Goal: Task Accomplishment & Management: Use online tool/utility

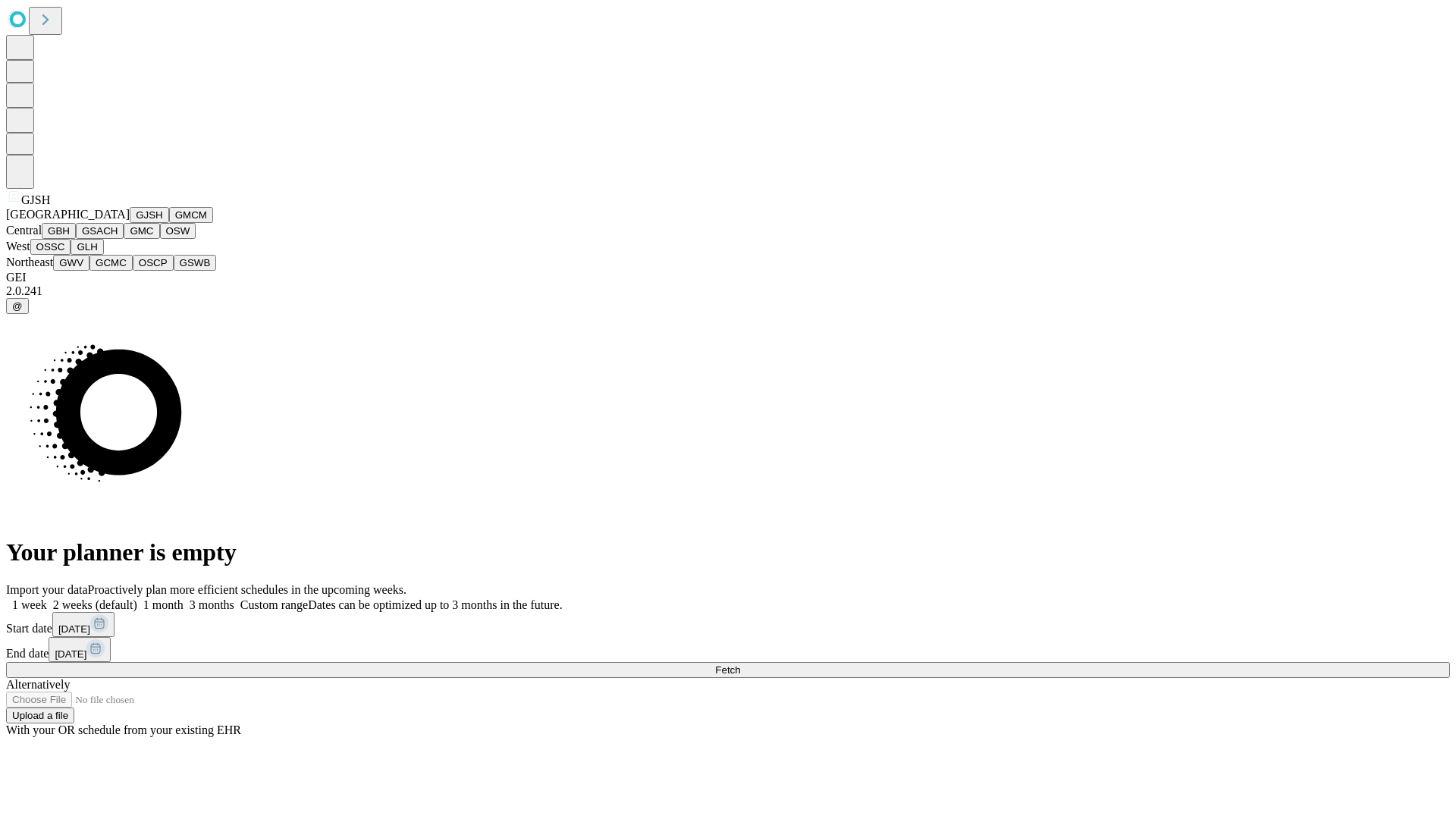
click at [130, 223] on button "GJSH" at bounding box center [150, 215] width 40 height 16
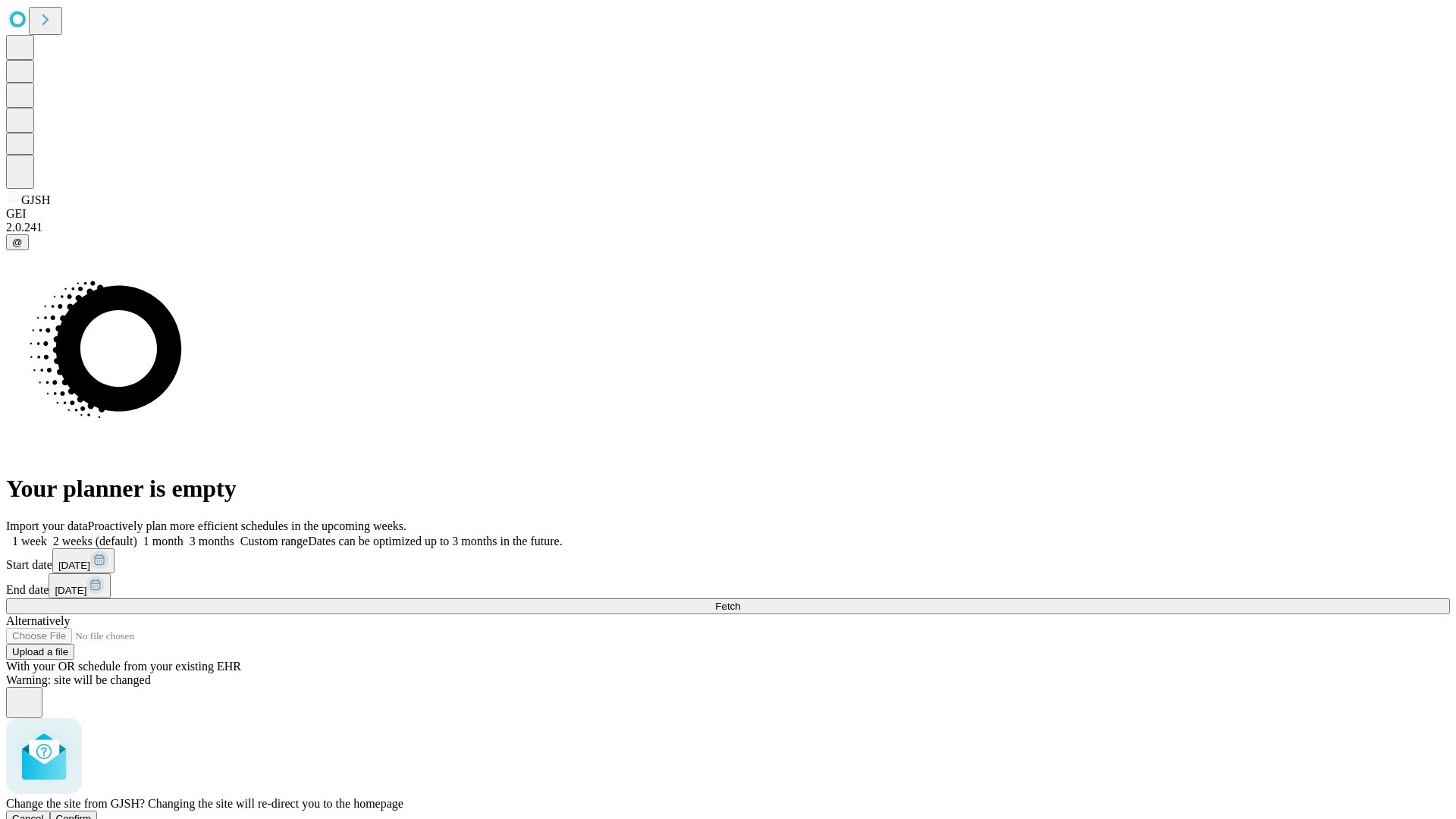
click at [92, 813] on span "Confirm" at bounding box center [73, 818] width 35 height 11
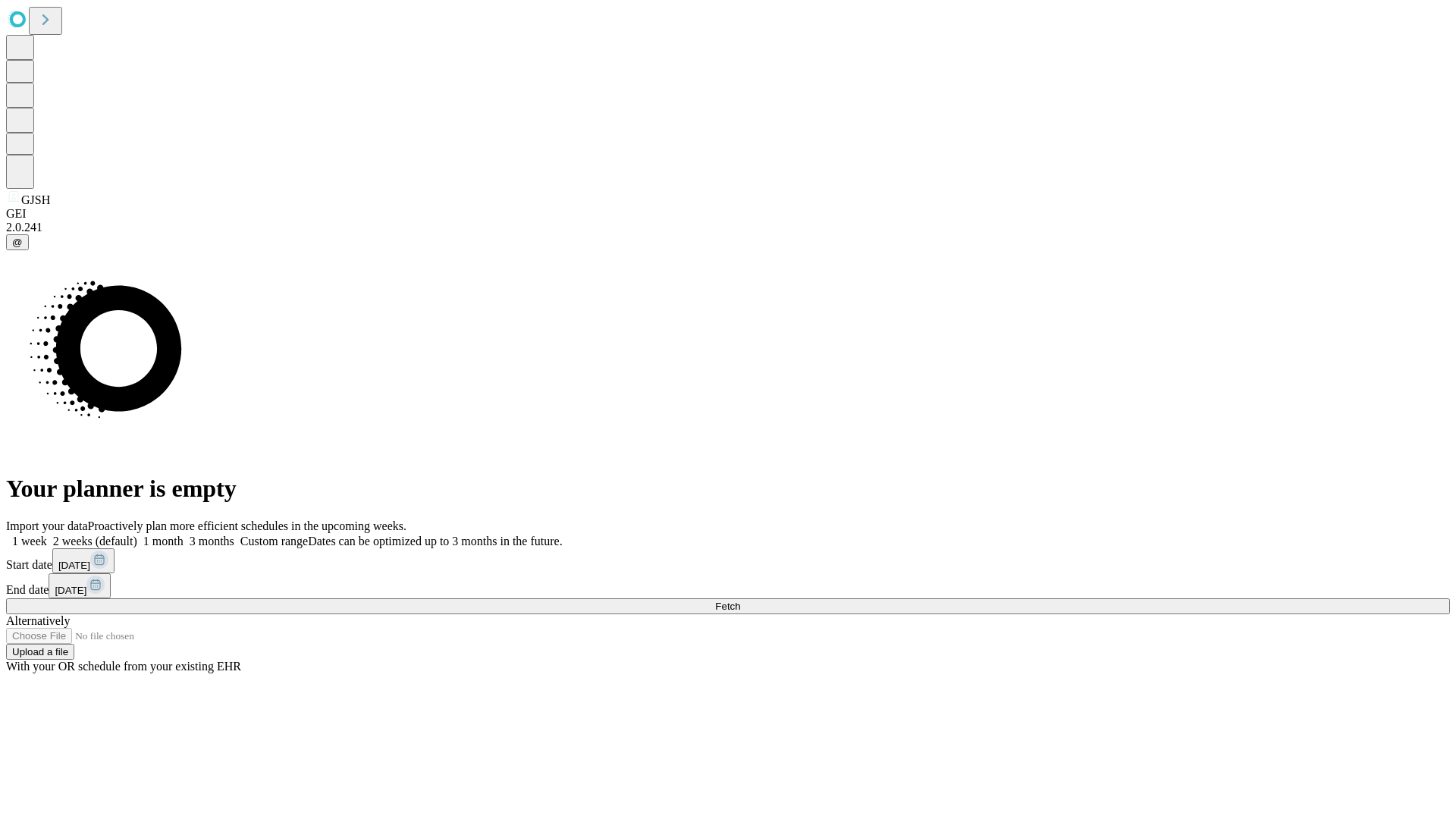
click at [138, 534] on label "2 weeks (default)" at bounding box center [92, 540] width 90 height 13
click at [740, 600] on span "Fetch" at bounding box center [727, 606] width 25 height 11
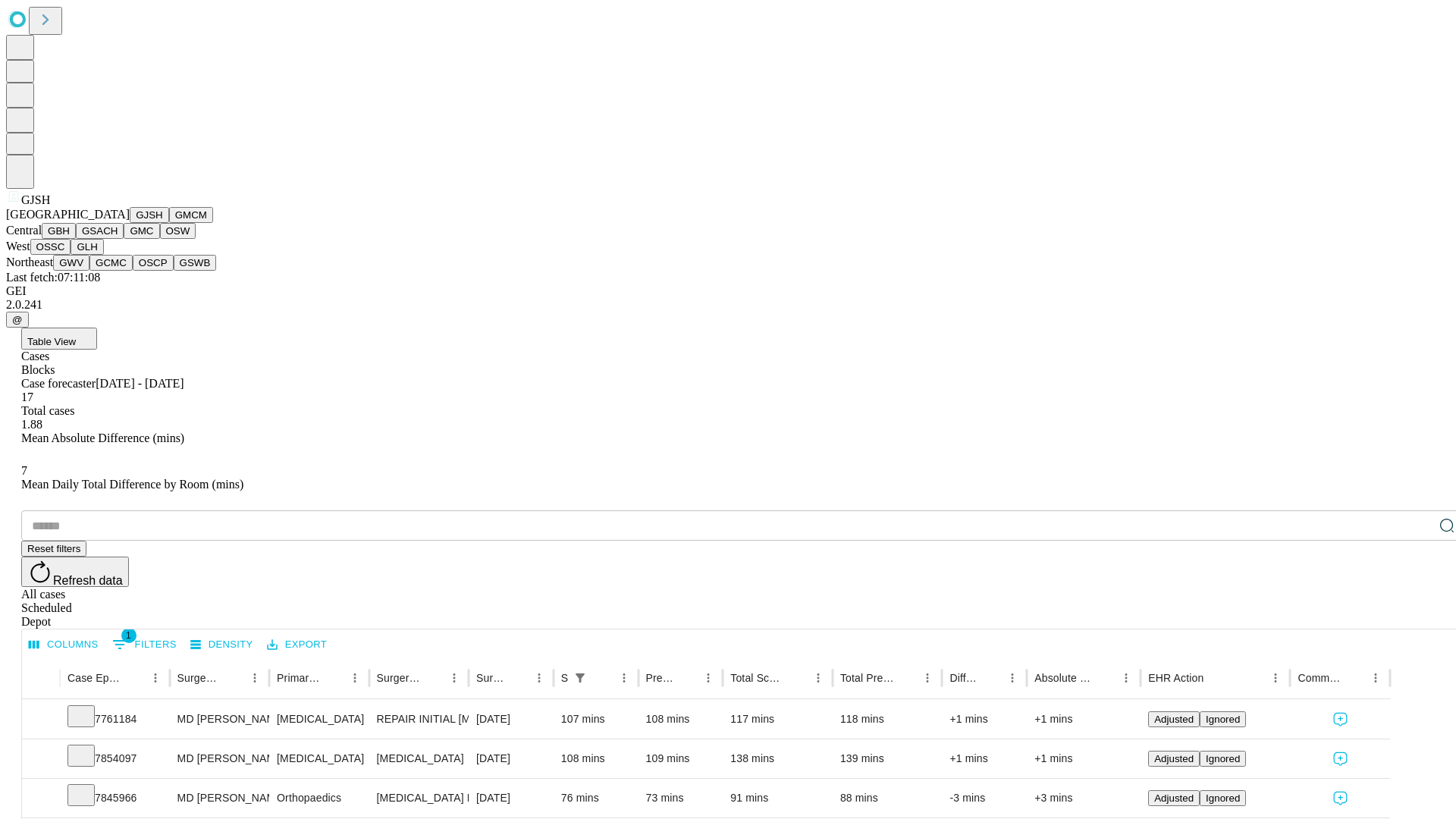
click at [170, 223] on button "GMCM" at bounding box center [191, 215] width 44 height 16
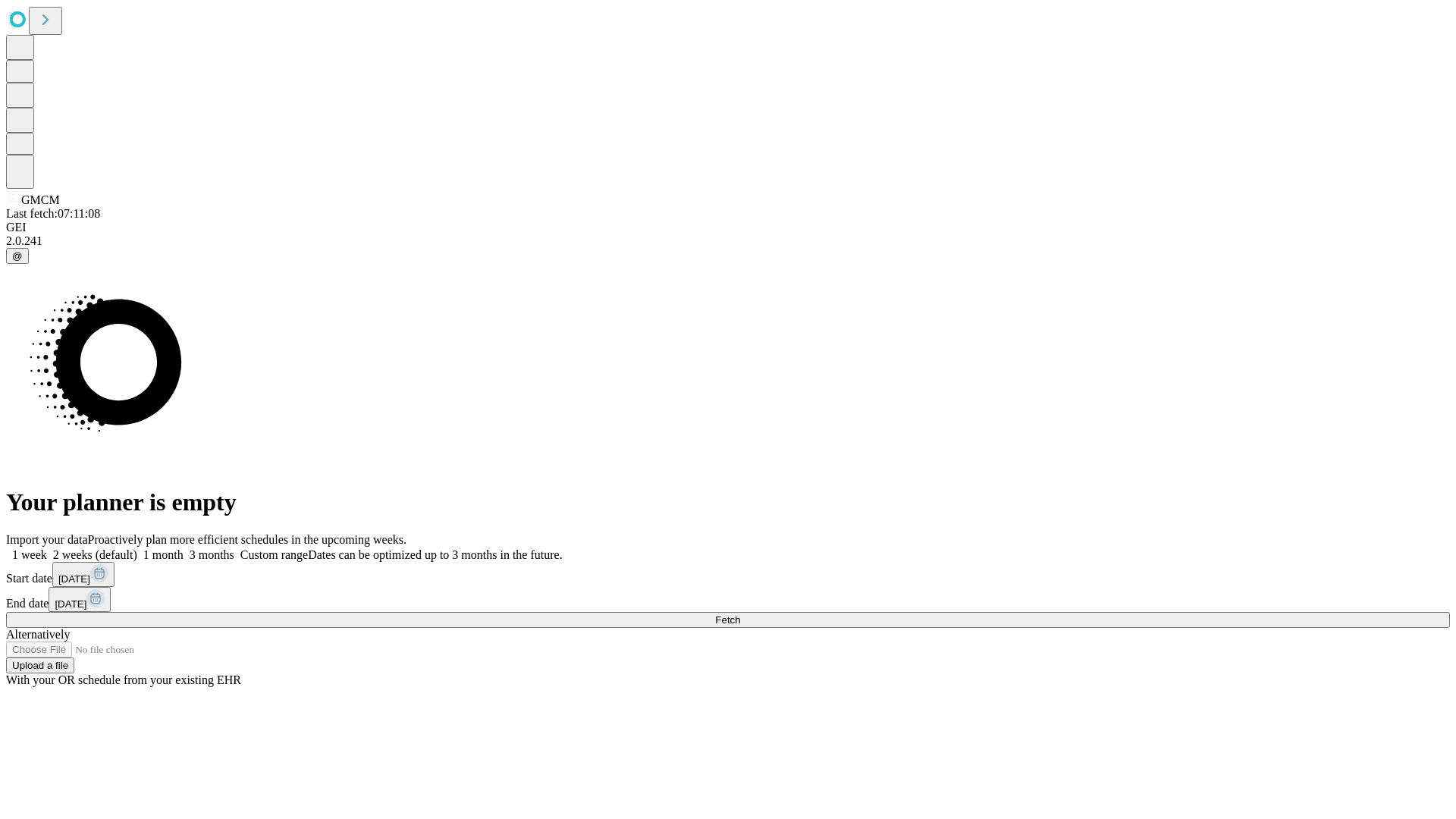
click at [138, 548] on label "2 weeks (default)" at bounding box center [92, 554] width 90 height 13
click at [740, 614] on span "Fetch" at bounding box center [727, 619] width 25 height 11
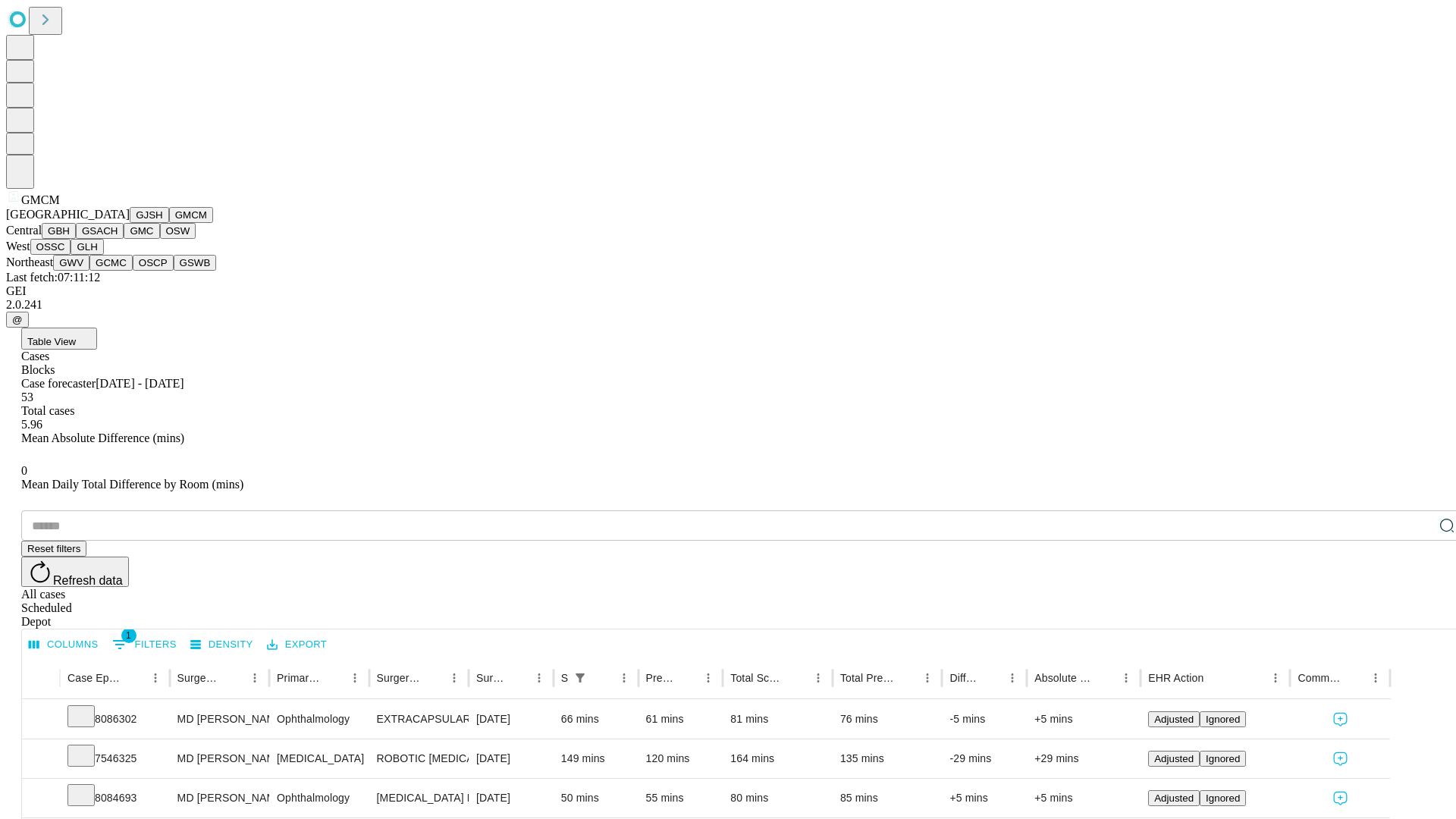
click at [76, 239] on button "GBH" at bounding box center [59, 231] width 34 height 16
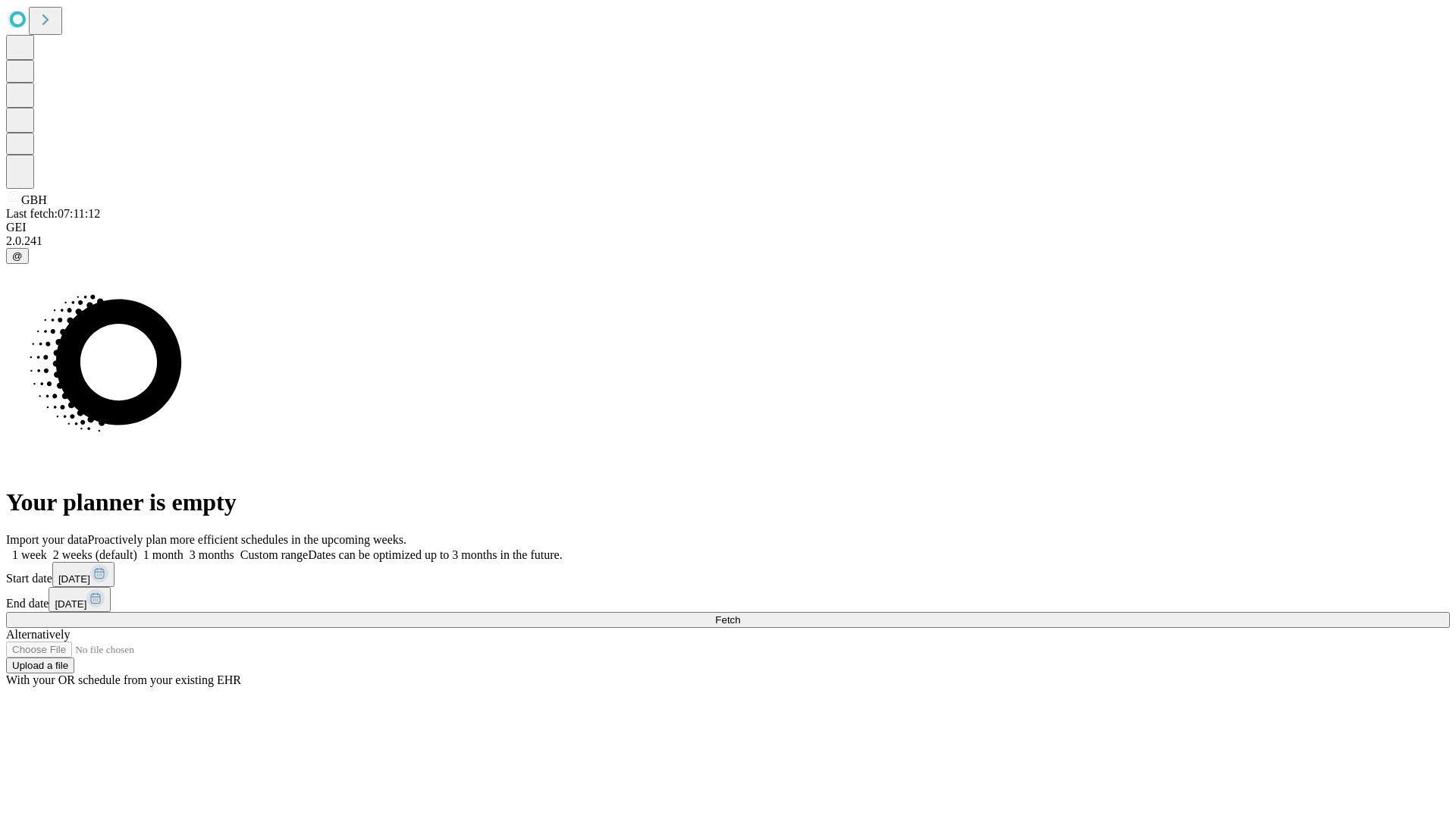
click at [740, 614] on span "Fetch" at bounding box center [727, 619] width 25 height 11
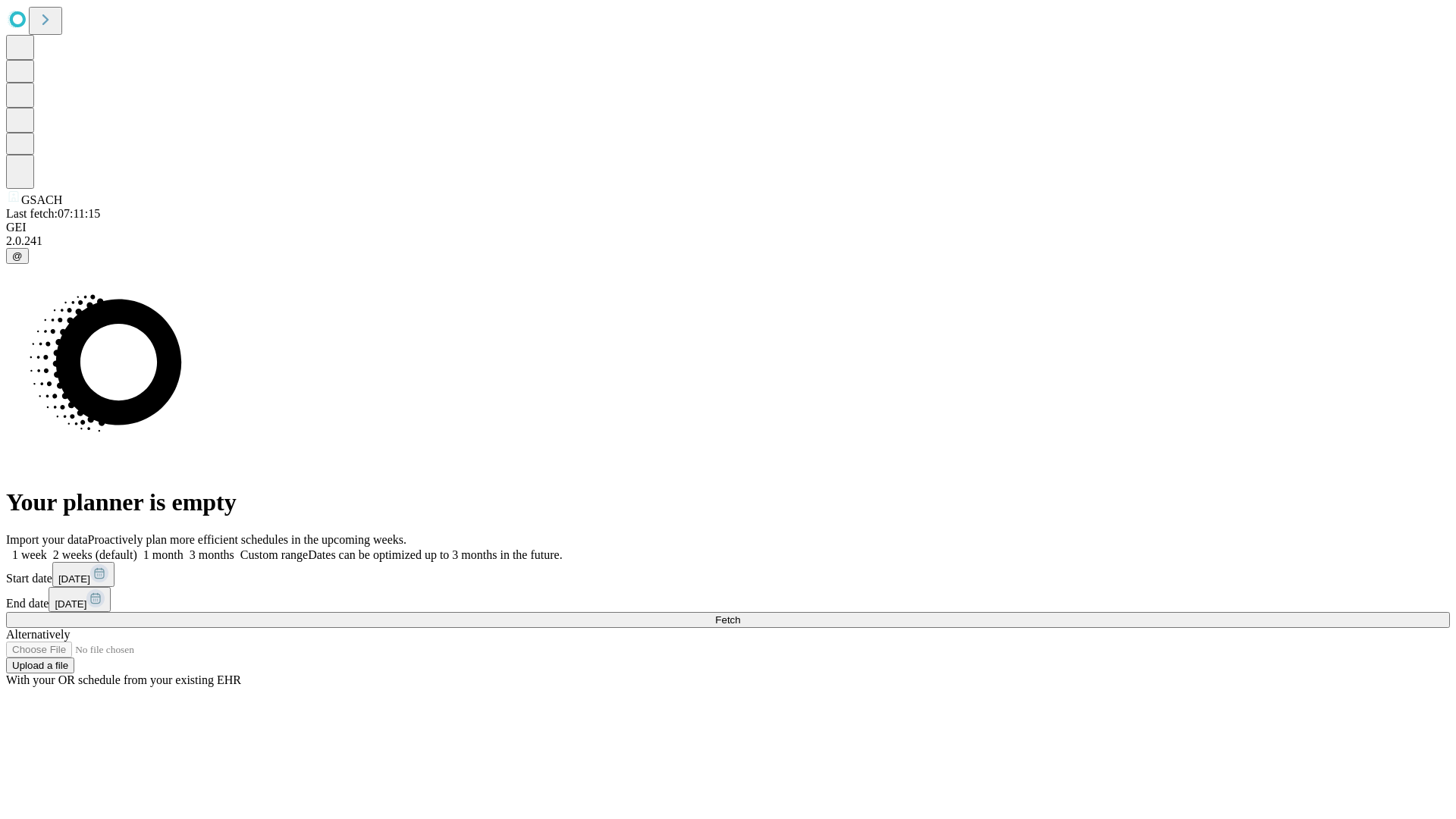
click at [138, 548] on label "2 weeks (default)" at bounding box center [92, 554] width 90 height 13
click at [740, 614] on span "Fetch" at bounding box center [727, 619] width 25 height 11
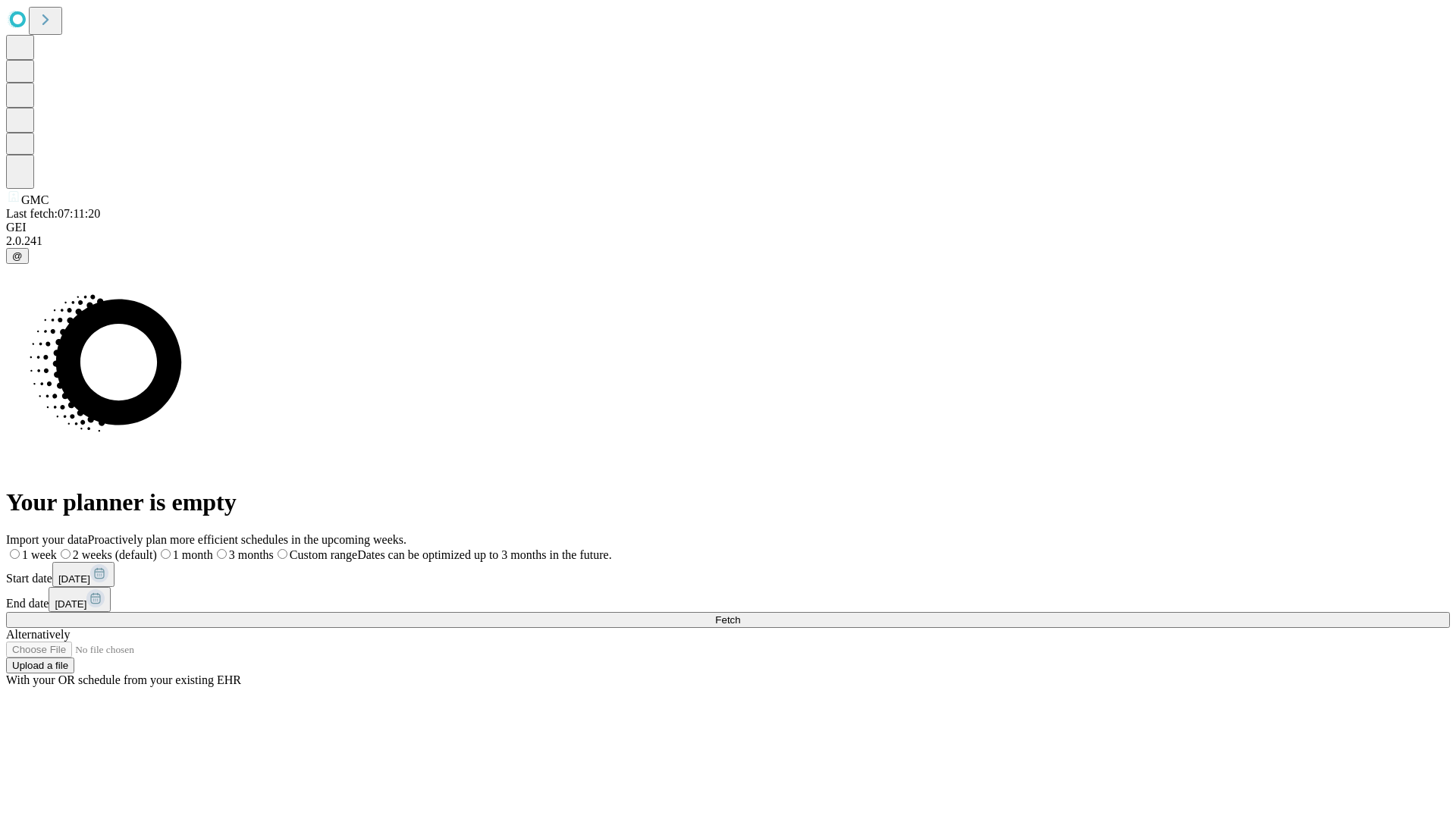
click at [740, 614] on span "Fetch" at bounding box center [727, 619] width 25 height 11
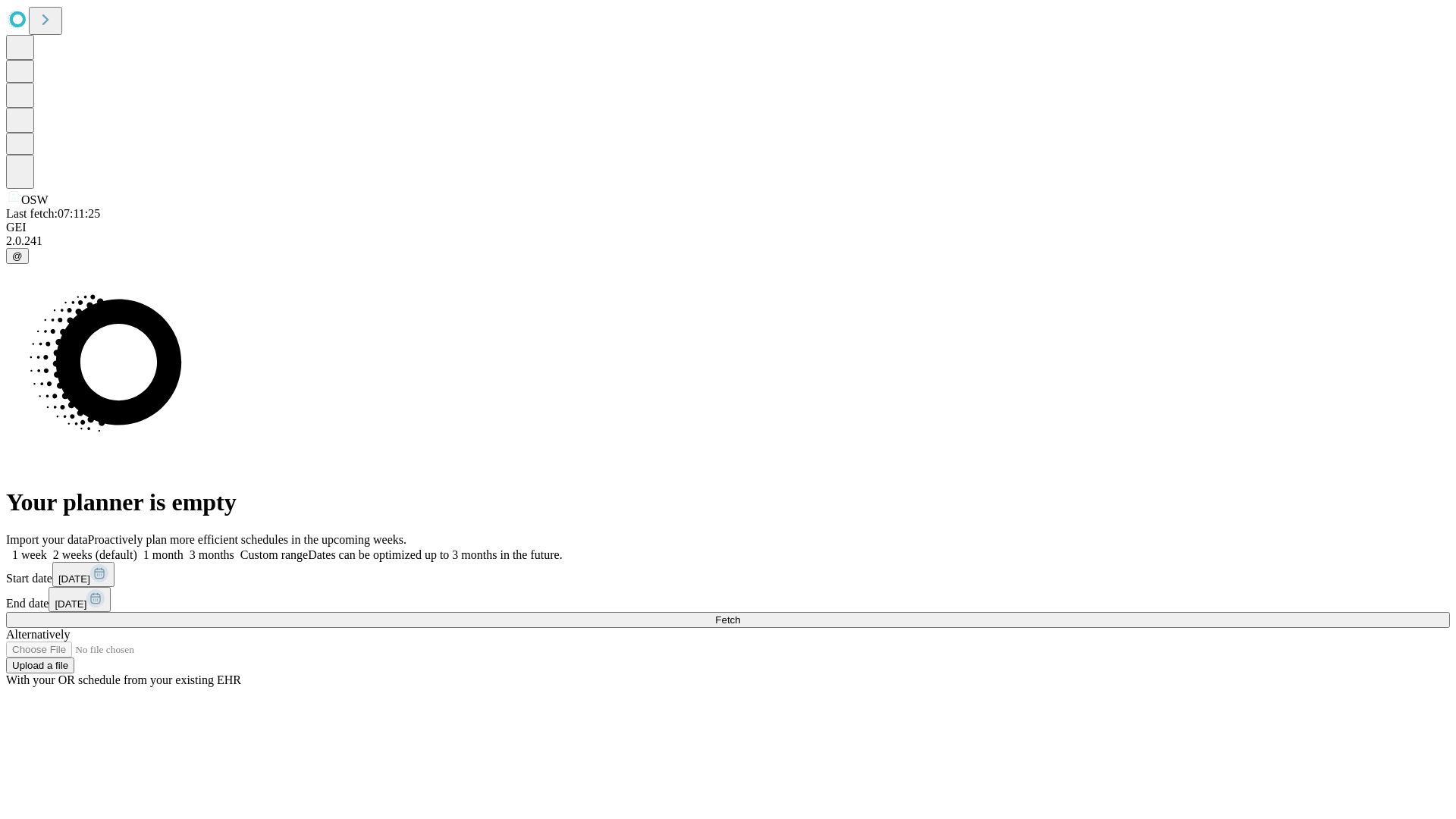
click at [138, 548] on label "2 weeks (default)" at bounding box center [92, 554] width 90 height 13
click at [740, 614] on span "Fetch" at bounding box center [727, 619] width 25 height 11
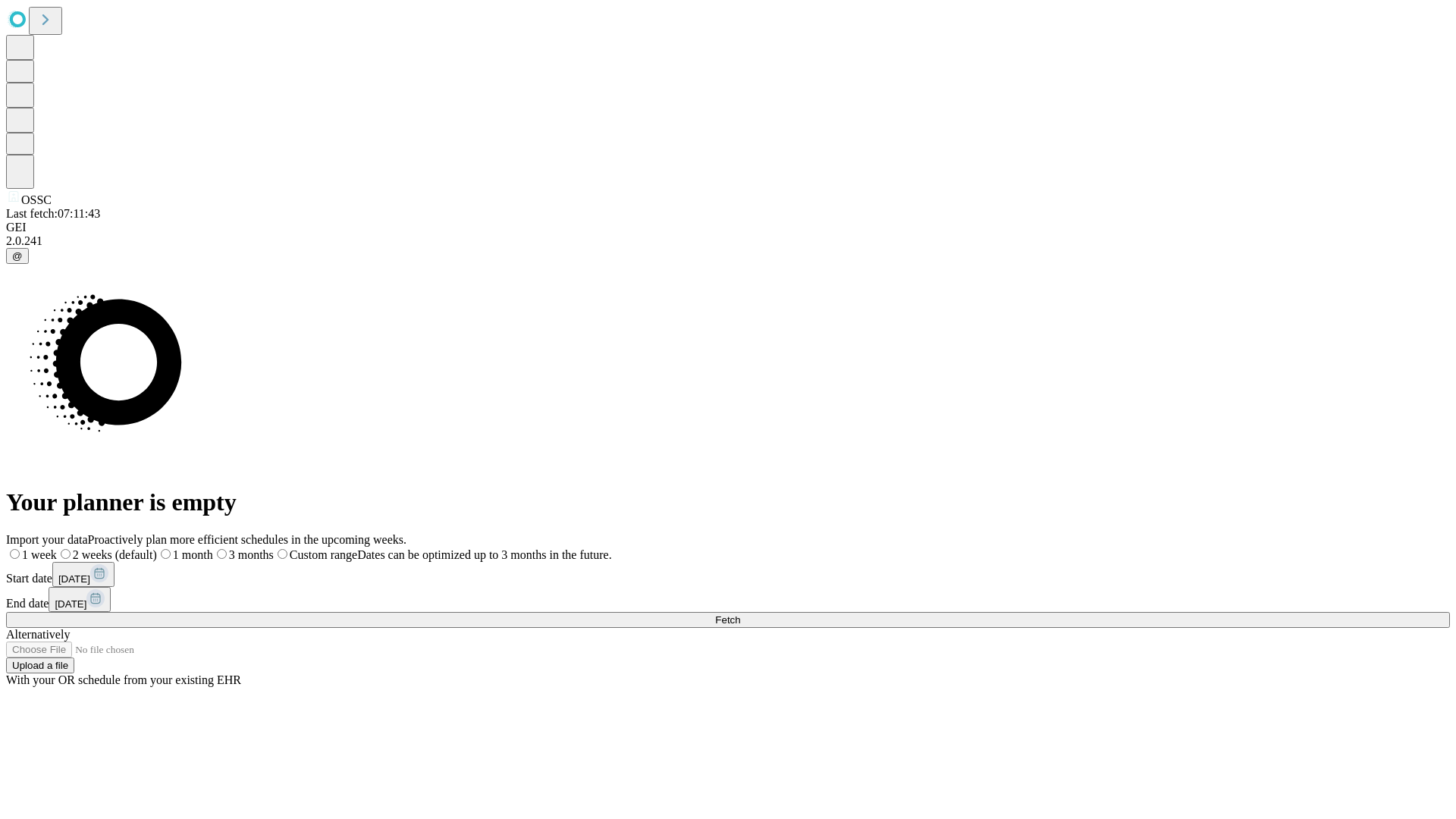
click at [157, 548] on label "2 weeks (default)" at bounding box center [107, 554] width 100 height 13
click at [740, 614] on span "Fetch" at bounding box center [727, 619] width 25 height 11
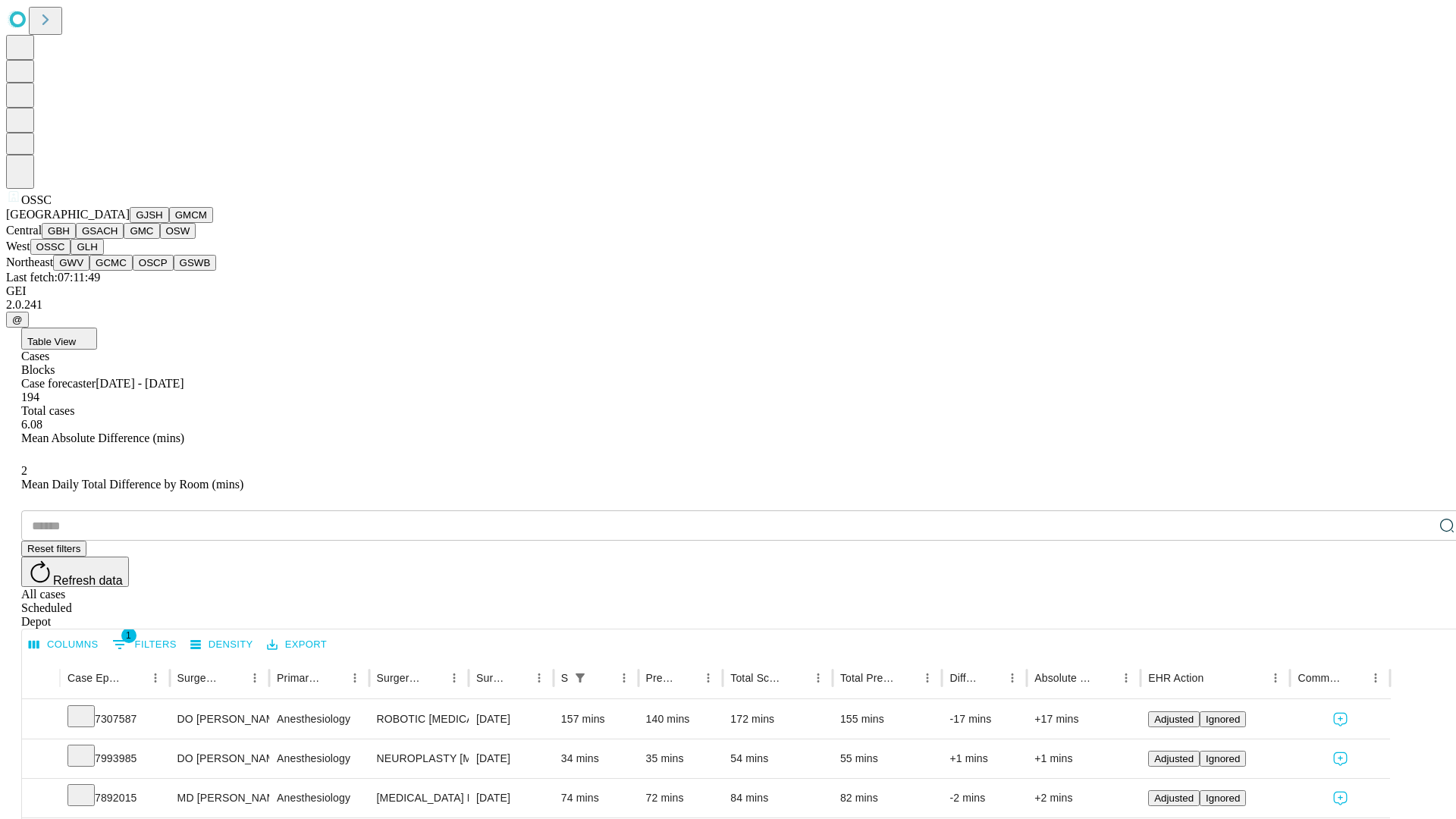
click at [103, 255] on button "GLH" at bounding box center [87, 247] width 33 height 16
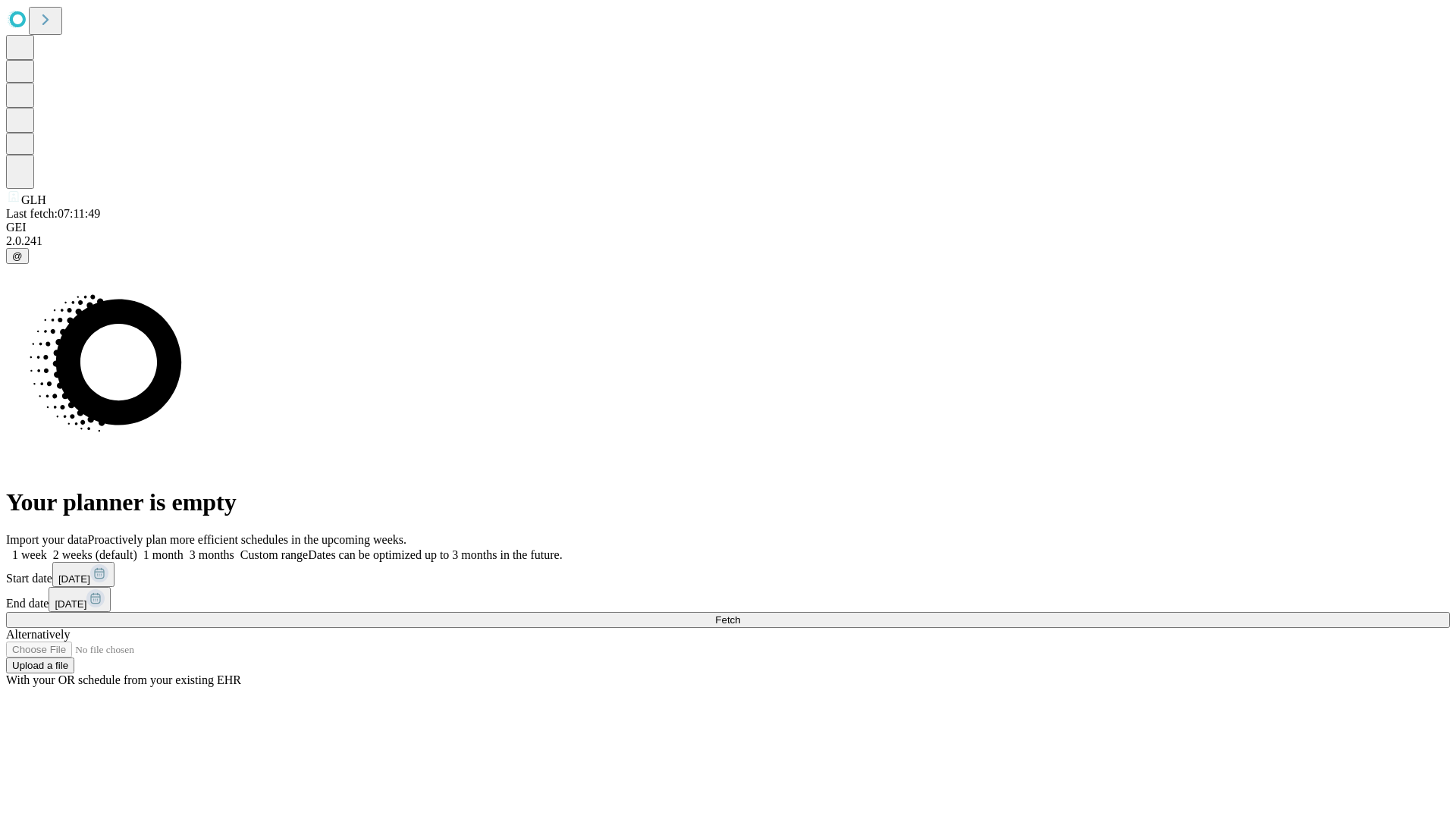
click at [138, 548] on label "2 weeks (default)" at bounding box center [92, 554] width 90 height 13
click at [740, 614] on span "Fetch" at bounding box center [727, 619] width 25 height 11
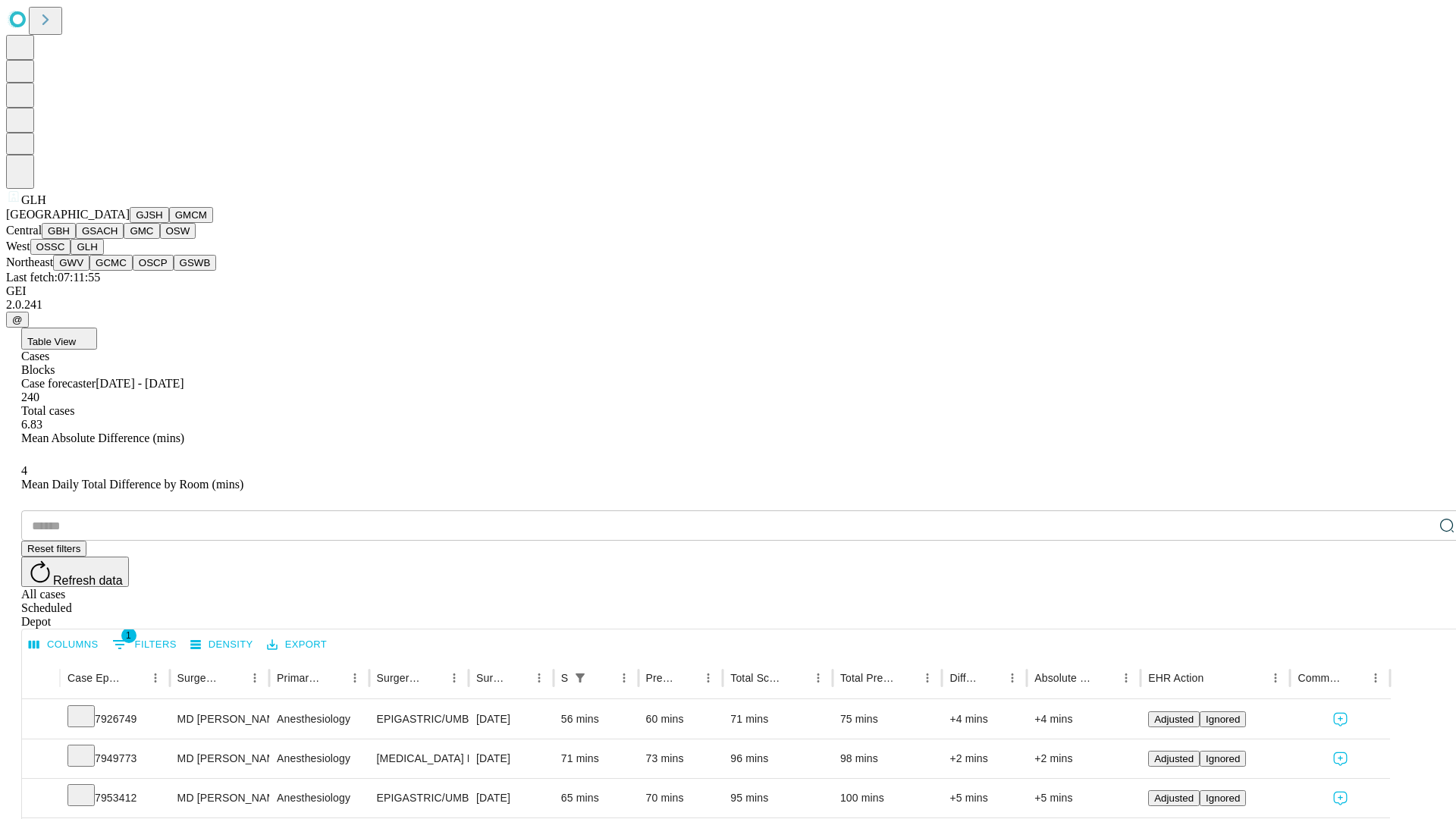
click at [89, 271] on button "GWV" at bounding box center [71, 262] width 36 height 16
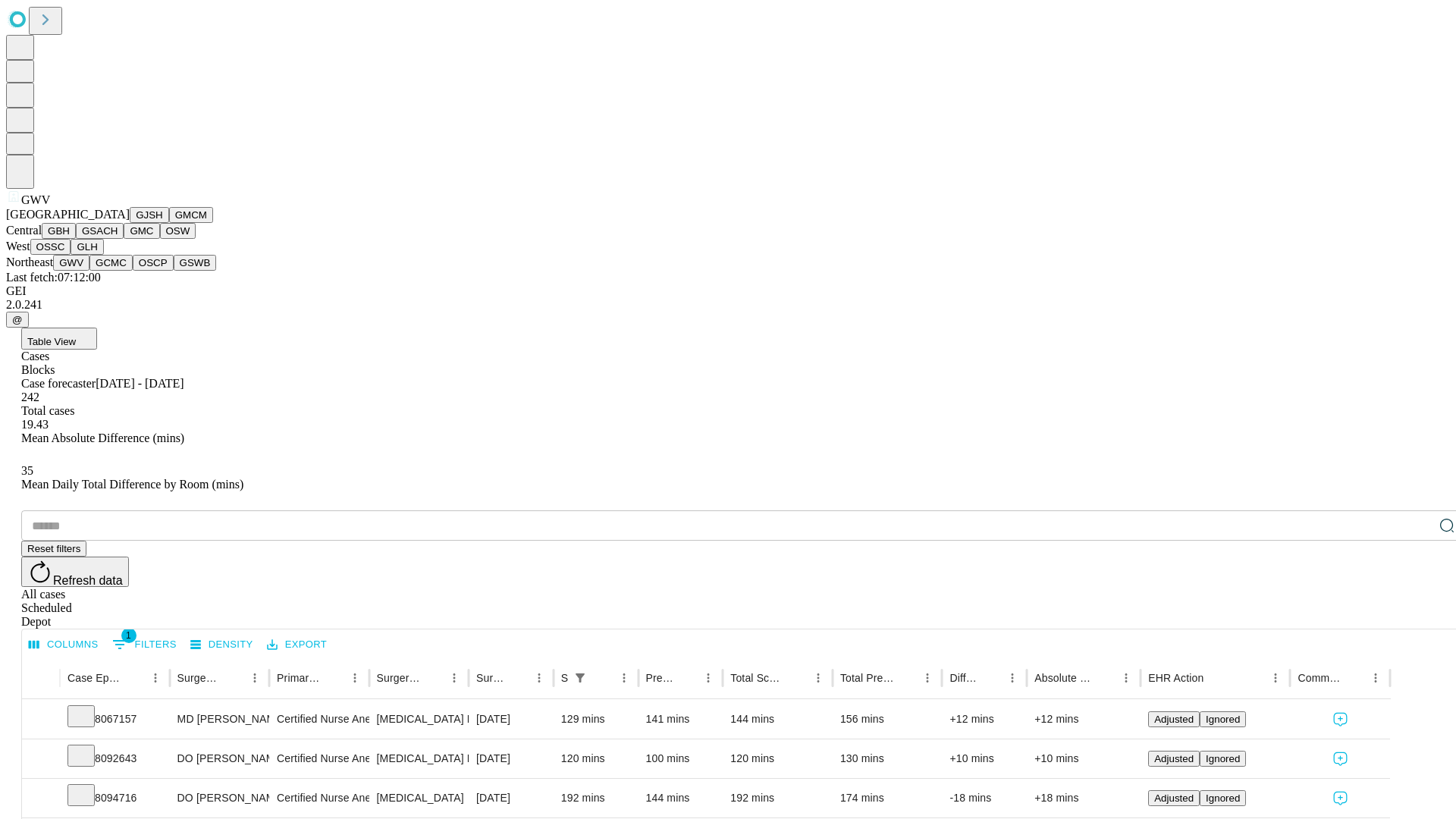
click at [118, 271] on button "GCMC" at bounding box center [111, 262] width 43 height 16
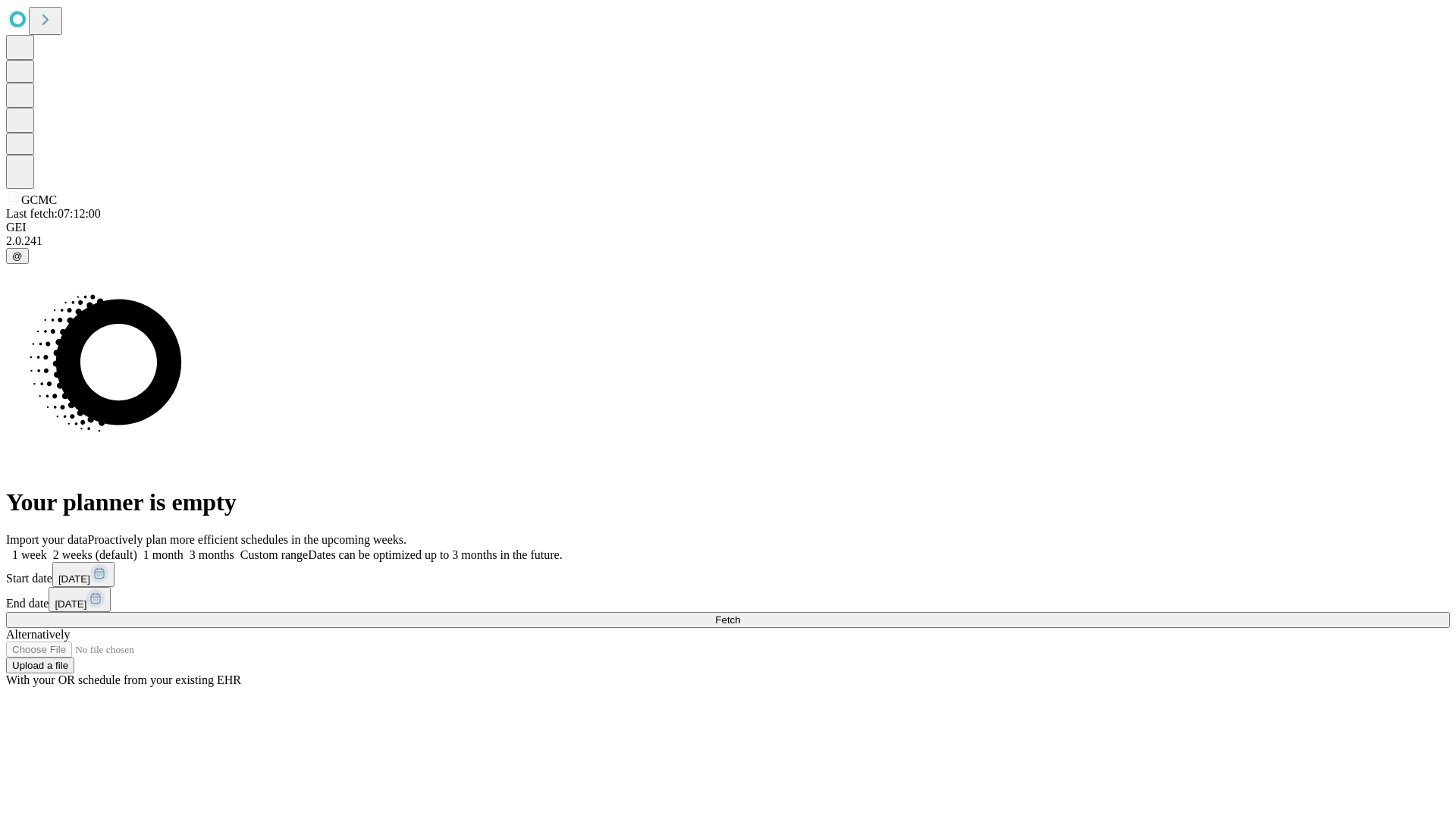
click at [138, 548] on label "2 weeks (default)" at bounding box center [92, 554] width 90 height 13
click at [740, 614] on span "Fetch" at bounding box center [727, 619] width 25 height 11
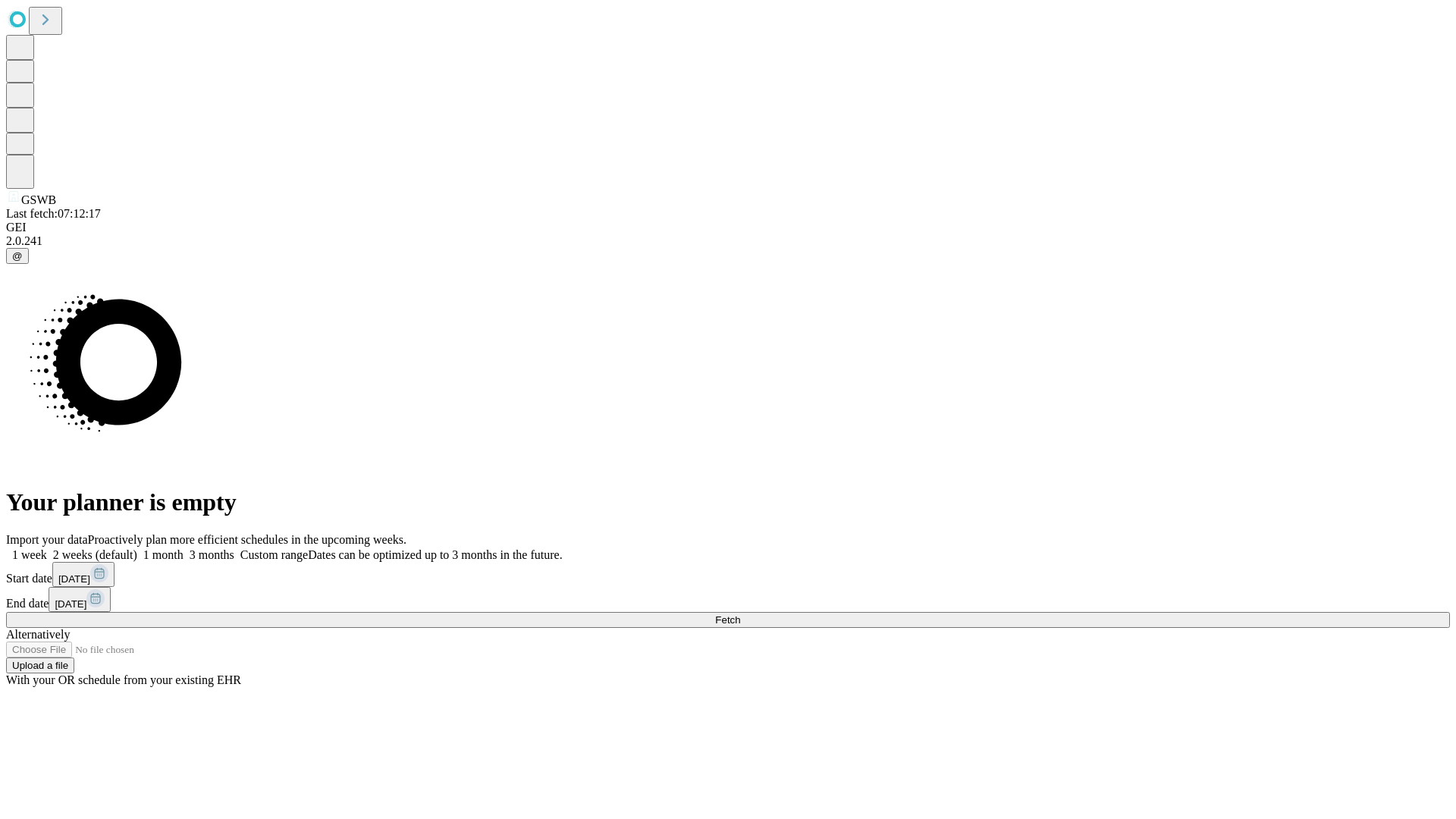
click at [740, 614] on span "Fetch" at bounding box center [727, 619] width 25 height 11
